Goal: Task Accomplishment & Management: Manage account settings

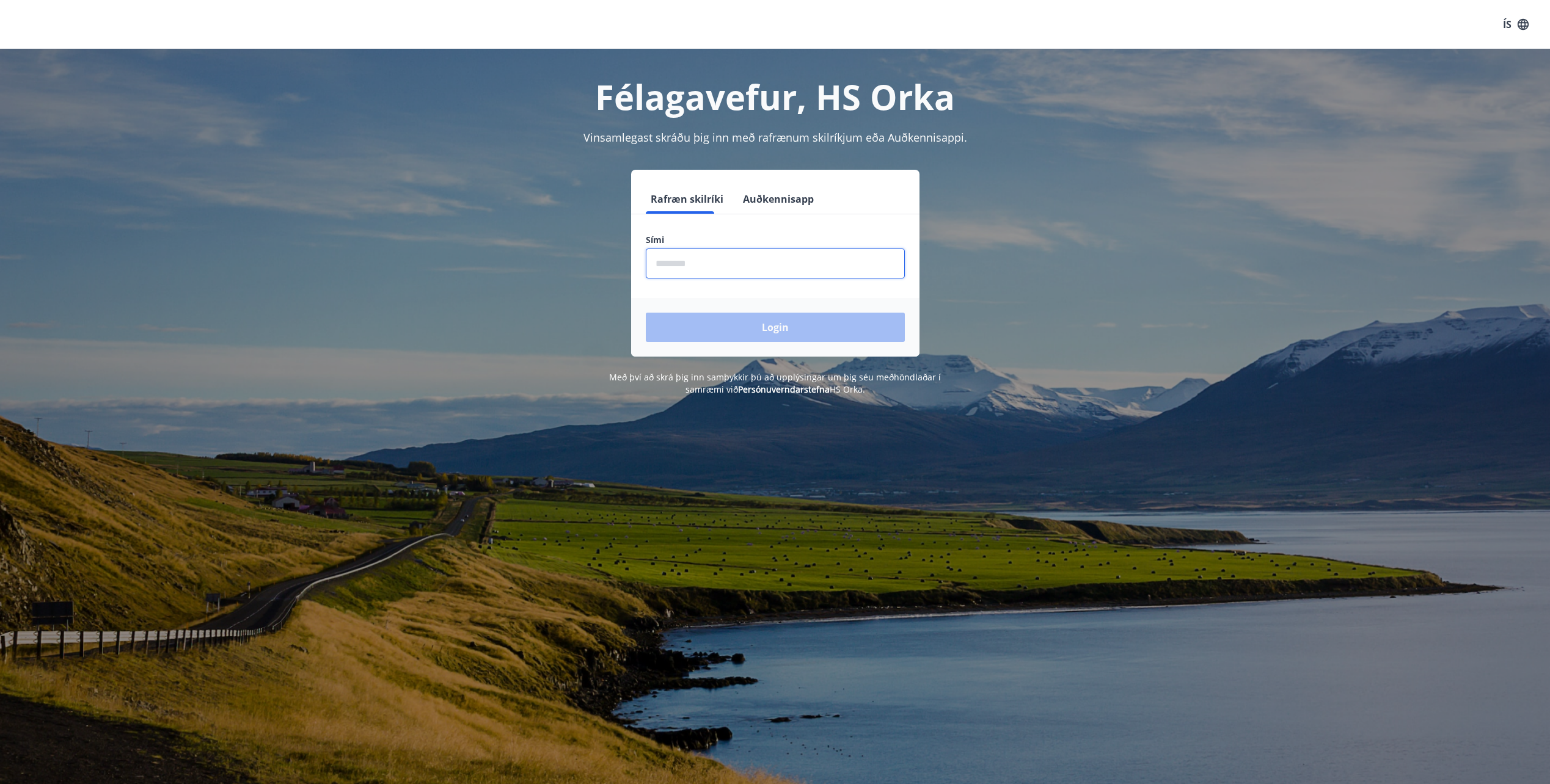
click at [723, 275] on input "phone" at bounding box center [775, 264] width 259 height 30
type input "********"
click at [646, 312] on button "Login" at bounding box center [775, 327] width 259 height 30
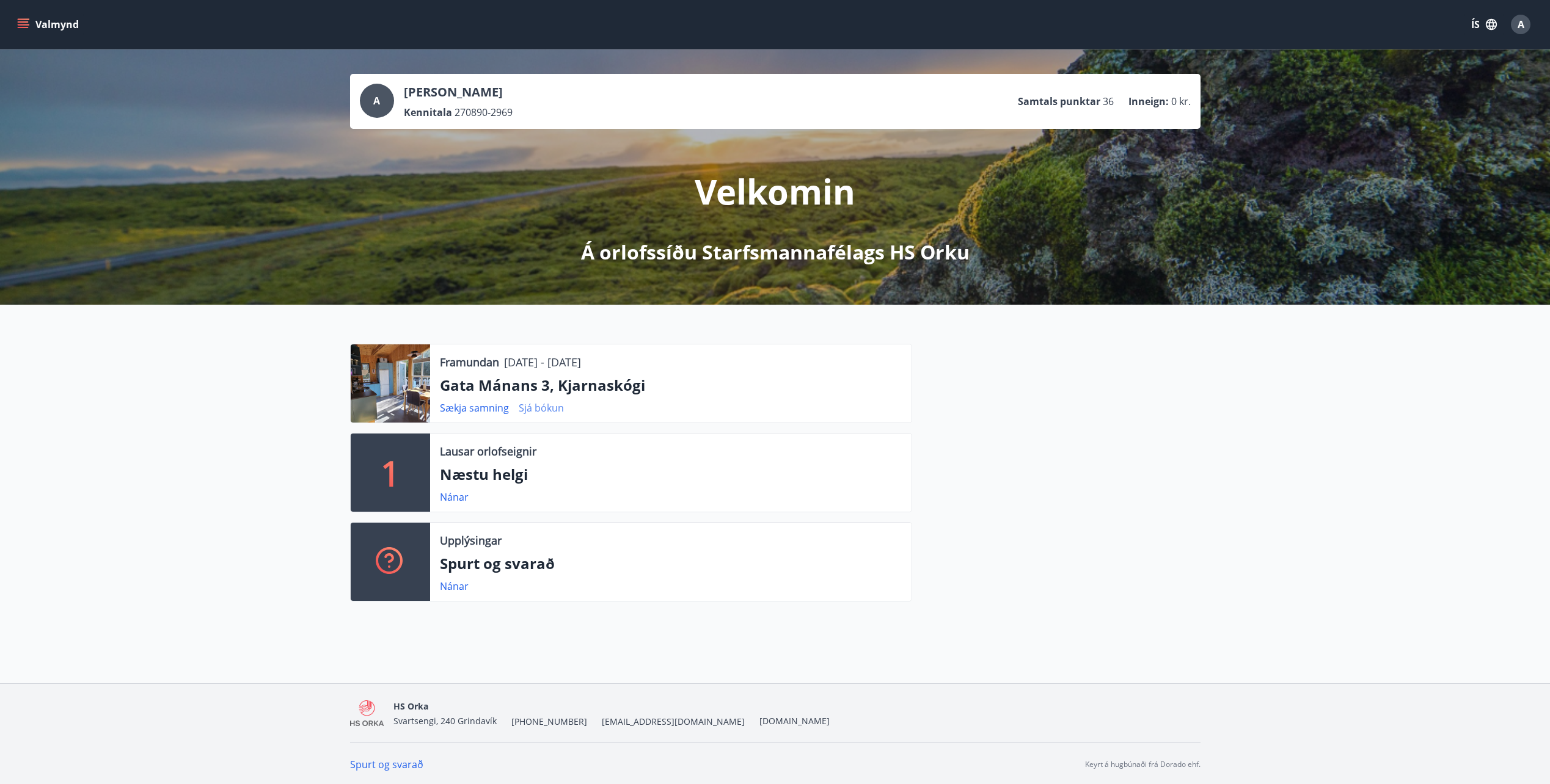
scroll to position [2, 0]
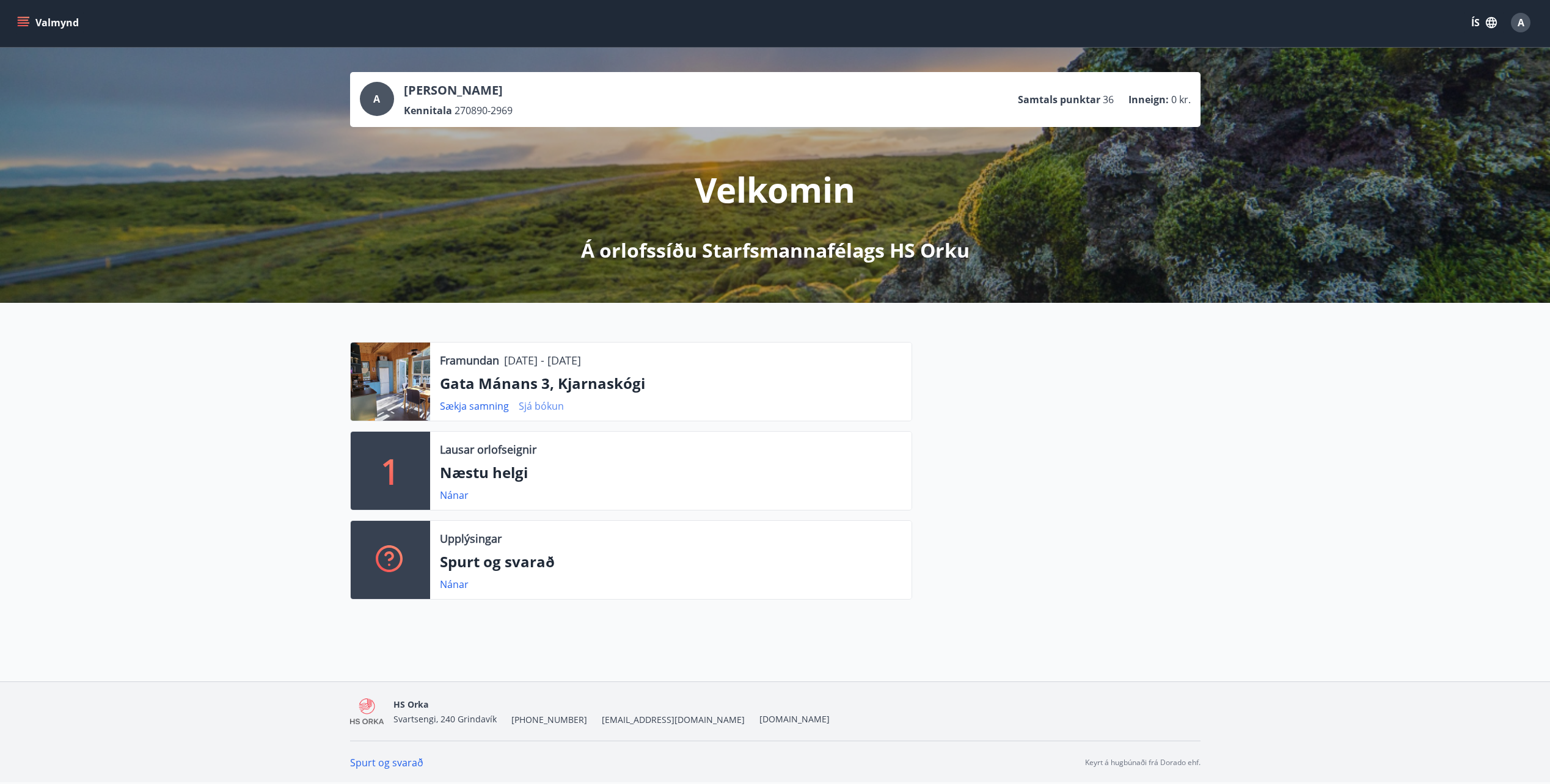
click at [557, 406] on link "Sjá bókun" at bounding box center [541, 406] width 45 height 13
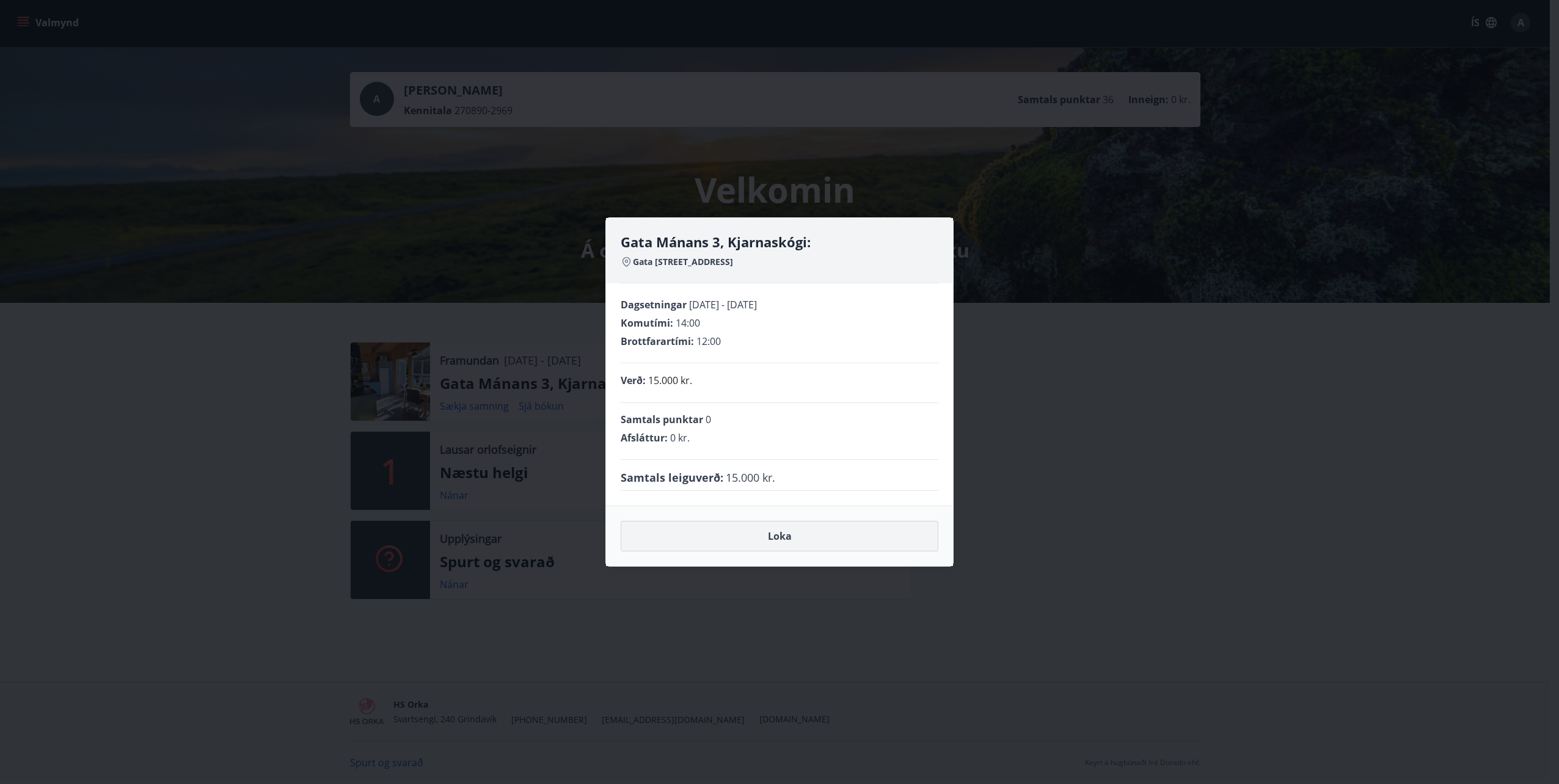
drag, startPoint x: 864, startPoint y: 548, endPoint x: 1546, endPoint y: 781, distance: 720.7
click at [863, 548] on button "Loka" at bounding box center [779, 536] width 317 height 30
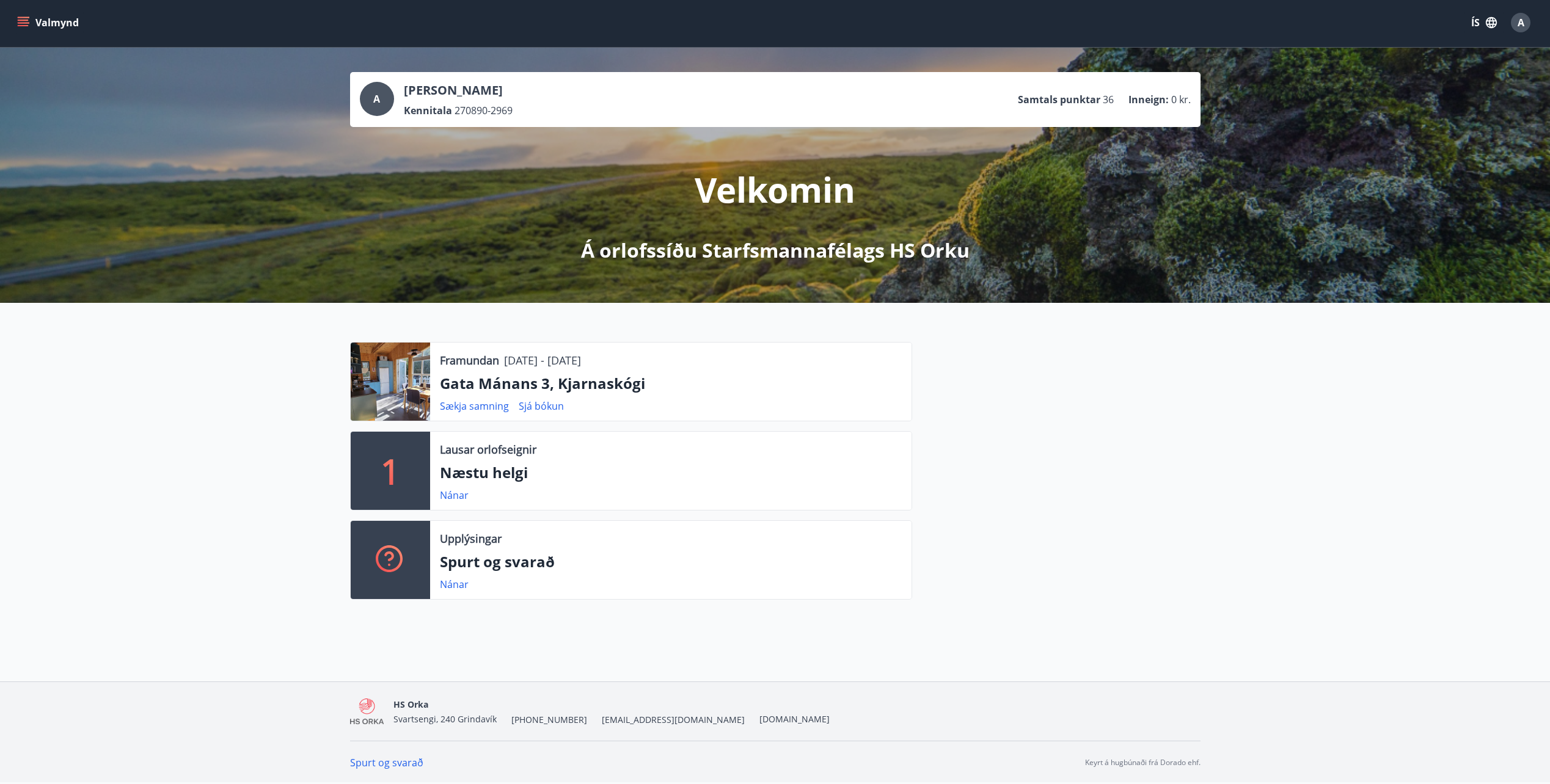
drag, startPoint x: 1134, startPoint y: 507, endPoint x: 689, endPoint y: 433, distance: 451.1
click at [1115, 503] on div at bounding box center [1057, 475] width 289 height 268
click at [515, 383] on p "Gata Mánans 3, Kjarnaskógi" at bounding box center [670, 383] width 462 height 21
click at [73, 30] on button "Valmynd" at bounding box center [49, 22] width 69 height 22
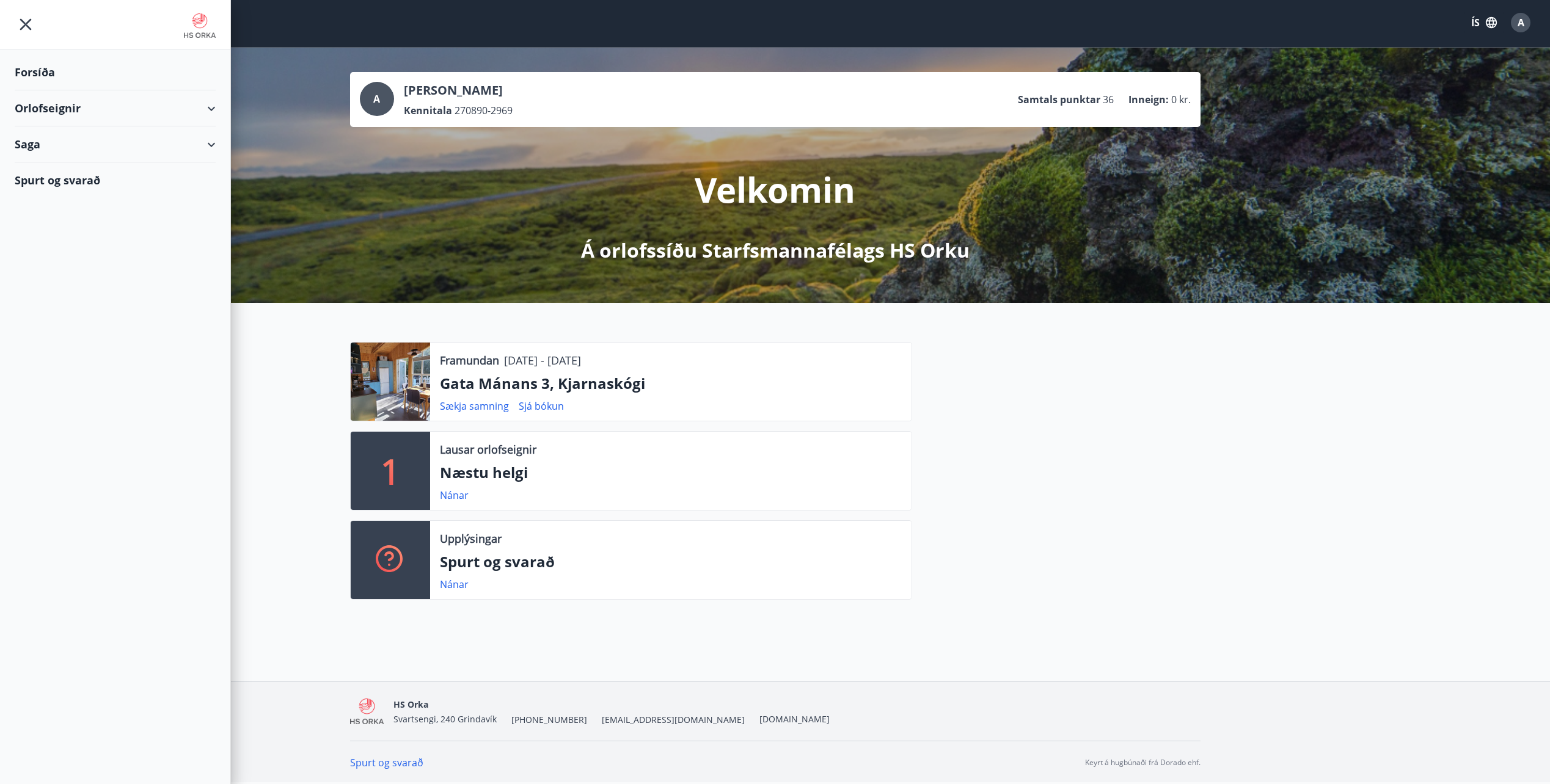
click at [226, 106] on div "Orlofseignir" at bounding box center [115, 108] width 231 height 36
click at [74, 160] on div "Bókunardagatal" at bounding box center [115, 164] width 181 height 26
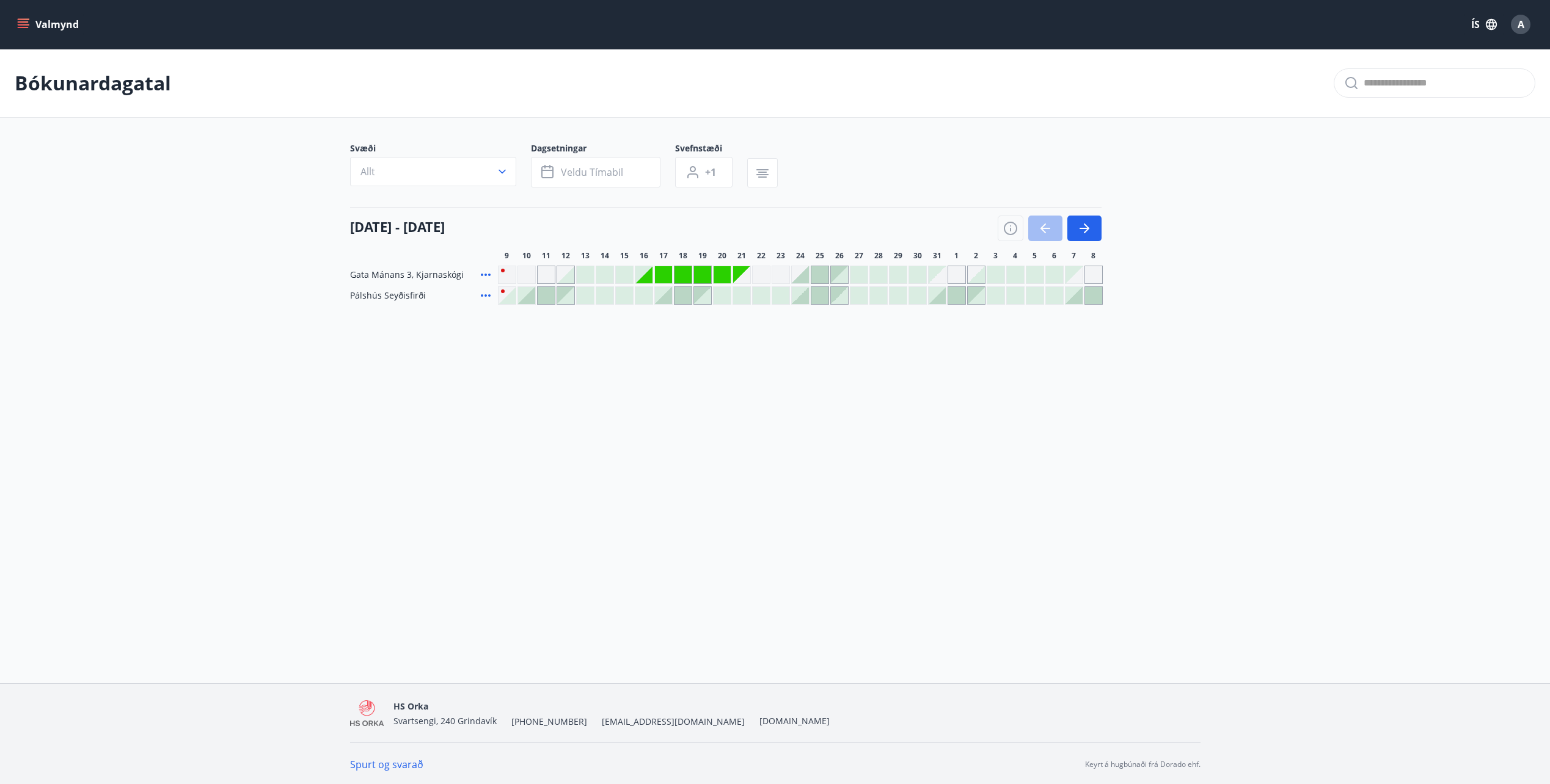
click at [599, 275] on div at bounding box center [604, 275] width 17 height 17
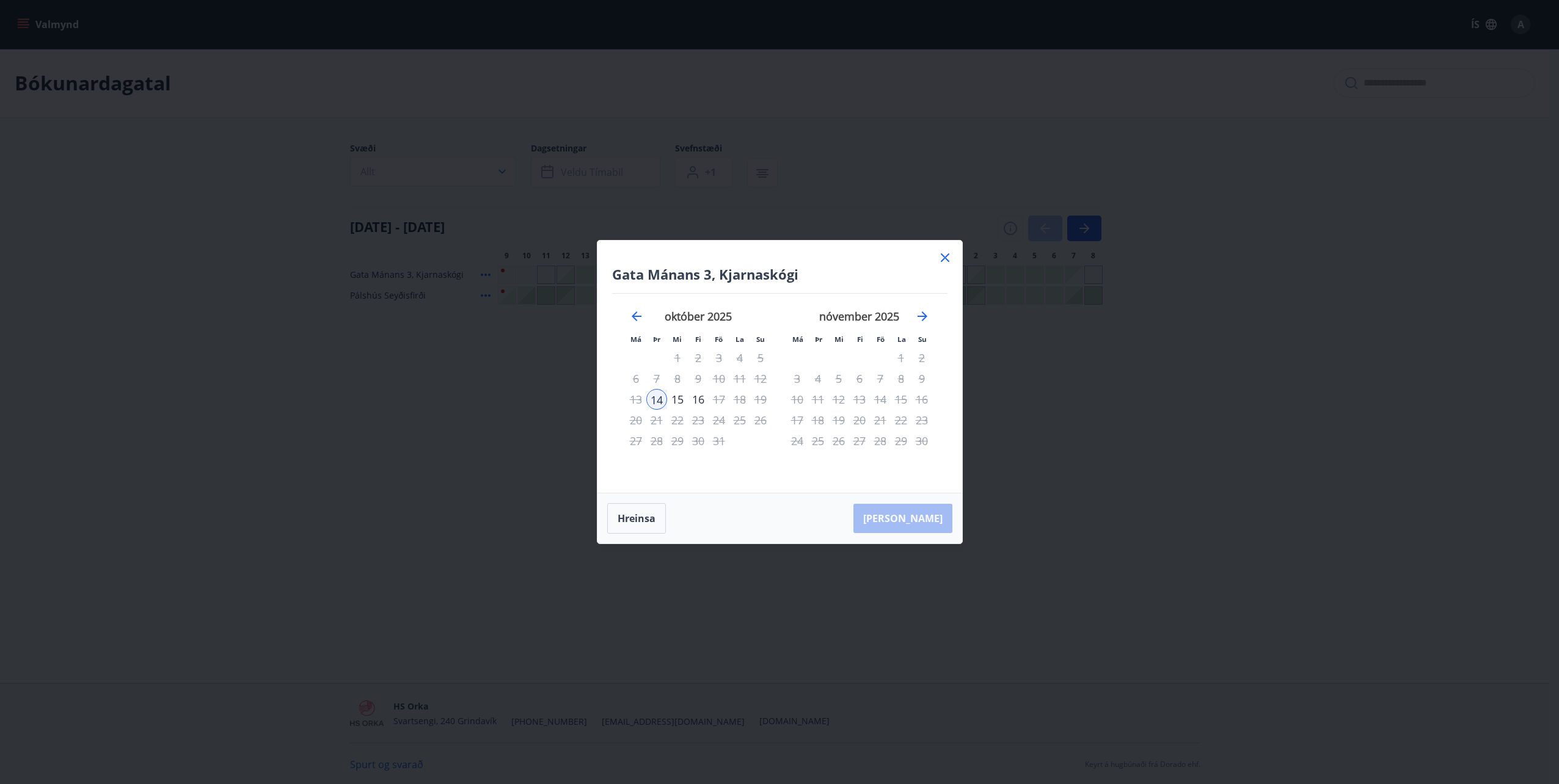
click at [941, 258] on icon at bounding box center [944, 258] width 14 height 14
